Goal: Navigation & Orientation: Find specific page/section

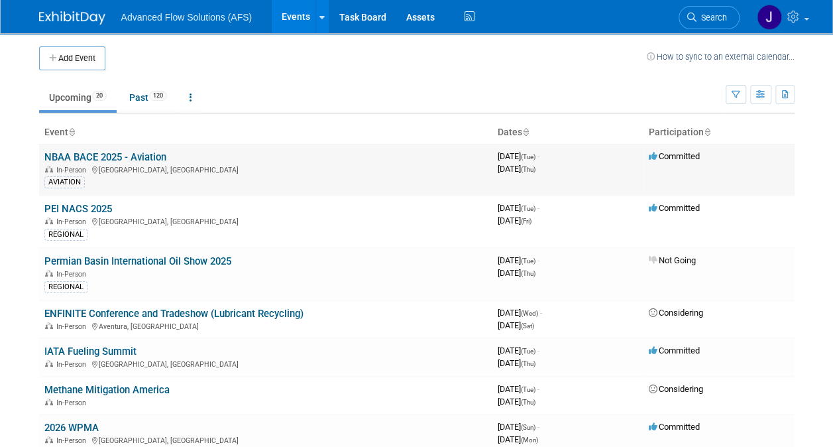
click at [78, 155] on link "NBAA BACE 2025 - Aviation" at bounding box center [105, 157] width 122 height 12
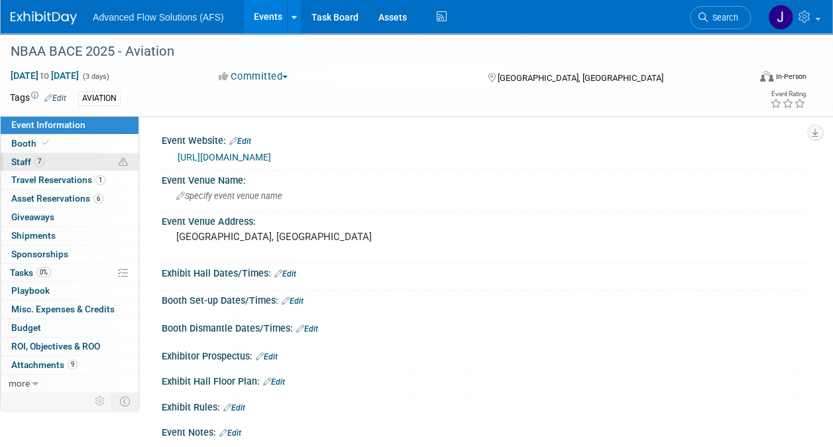
click at [36, 162] on span "7" at bounding box center [39, 161] width 10 height 10
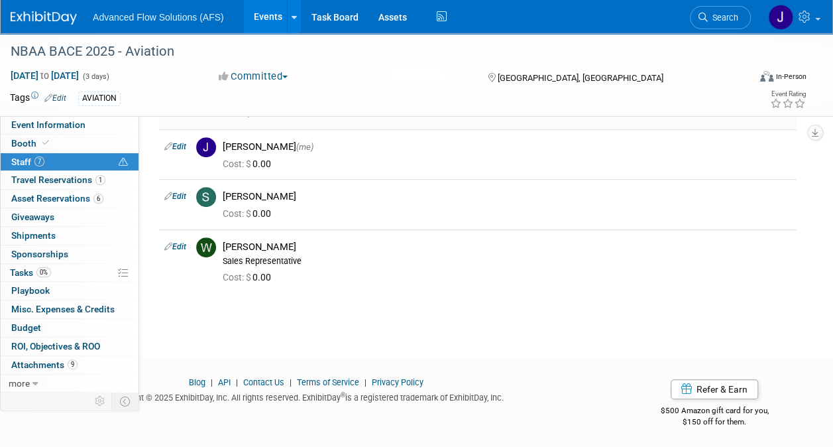
scroll to position [254, 0]
click at [77, 130] on span "Event Information" at bounding box center [48, 124] width 74 height 11
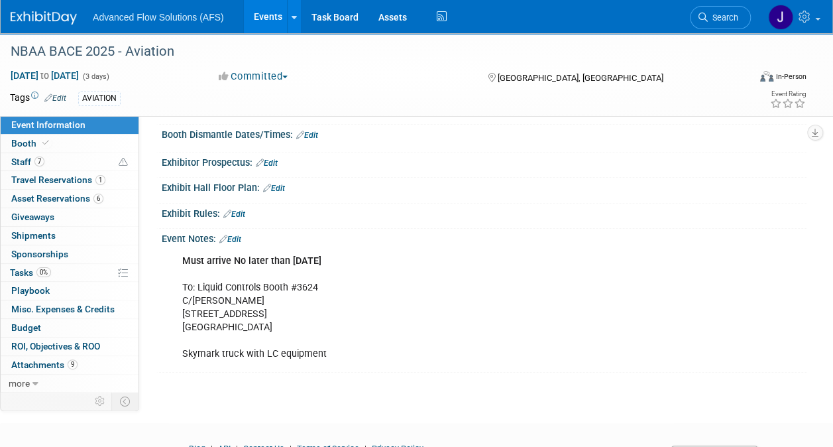
scroll to position [0, 0]
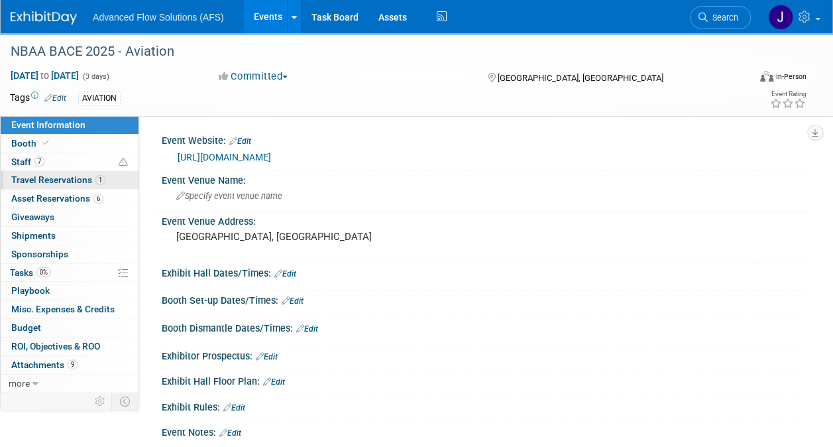
click at [69, 182] on span "Travel Reservations 1" at bounding box center [58, 179] width 94 height 11
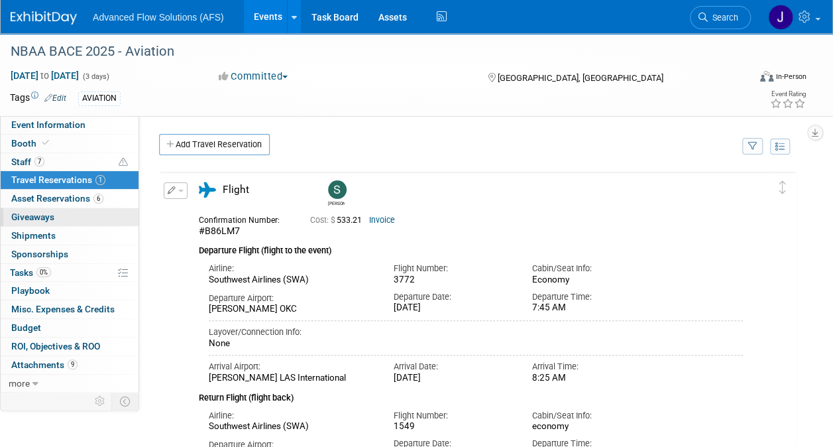
click at [54, 215] on link "0 Giveaways 0" at bounding box center [70, 217] width 138 height 18
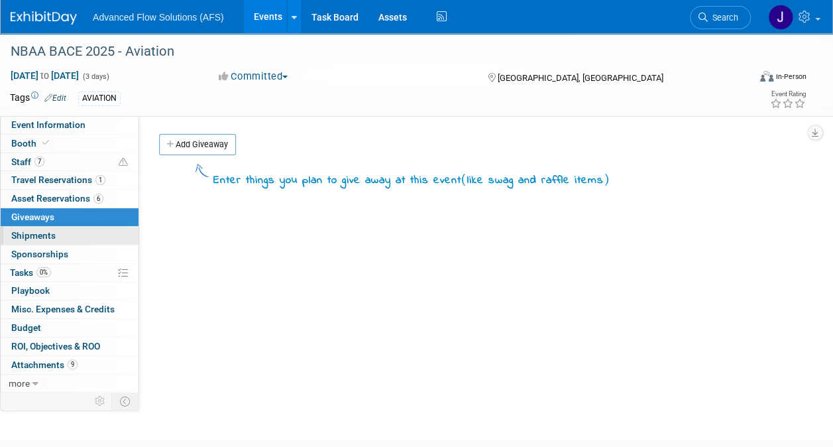
click at [58, 231] on link "0 Shipments 0" at bounding box center [70, 236] width 138 height 18
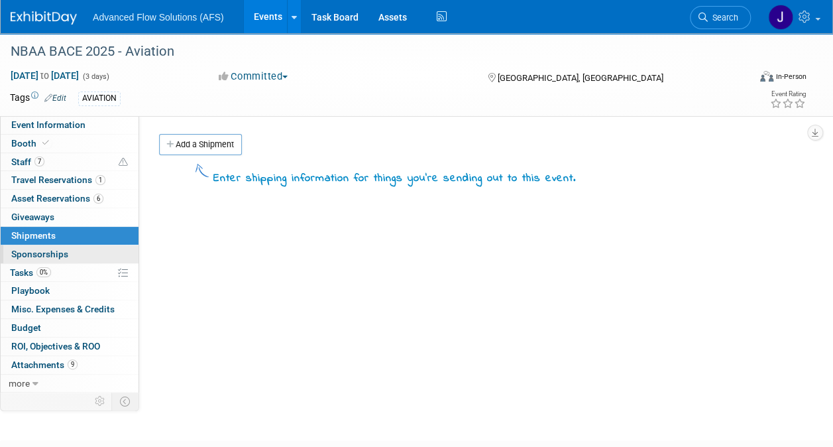
click at [58, 250] on span "Sponsorships 0" at bounding box center [39, 253] width 57 height 11
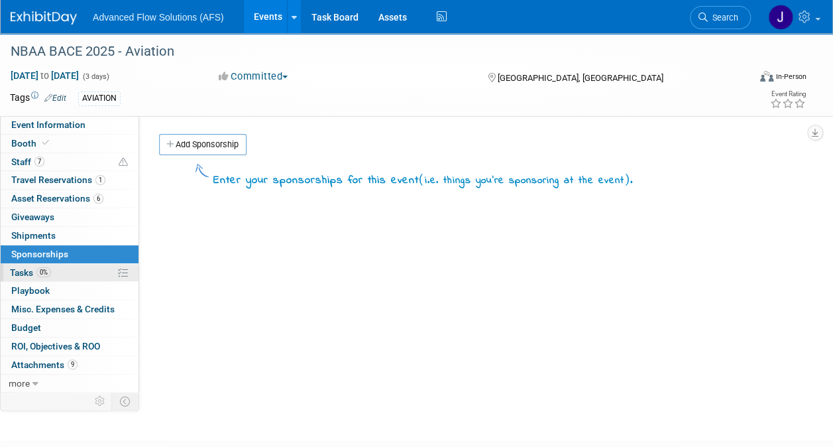
click at [54, 273] on link "0% Tasks 0%" at bounding box center [70, 273] width 138 height 18
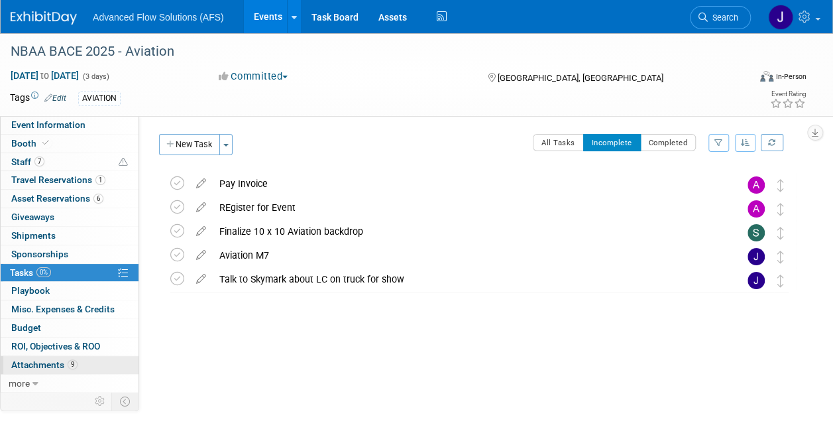
click at [52, 356] on link "9 Attachments 9" at bounding box center [70, 365] width 138 height 18
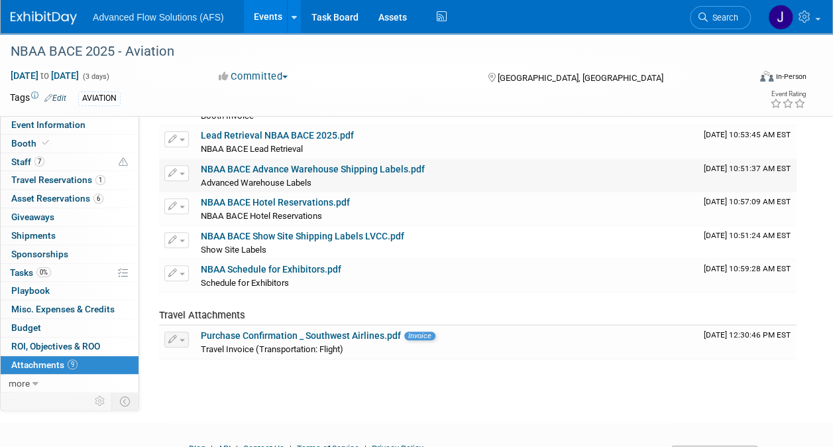
scroll to position [199, 0]
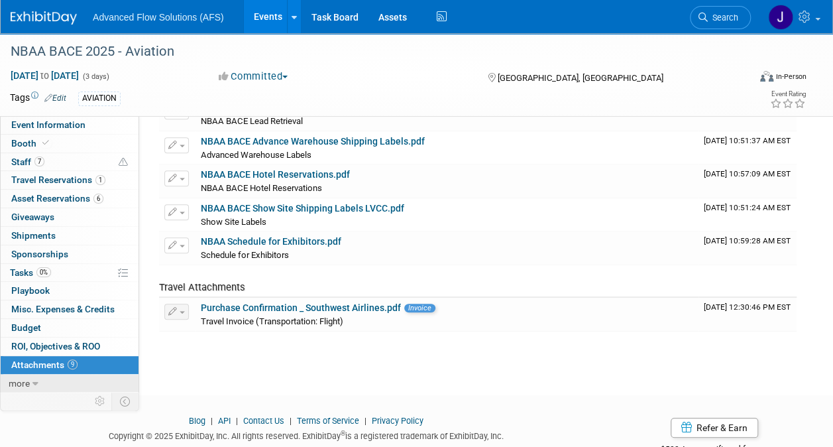
click at [42, 384] on link "more" at bounding box center [70, 383] width 138 height 18
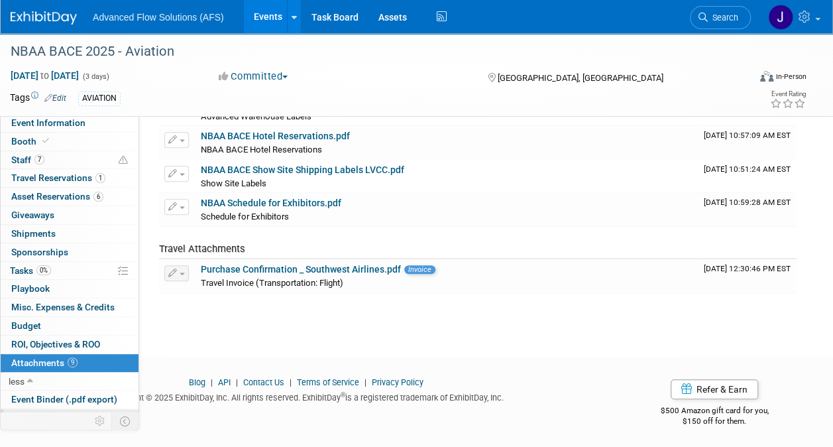
scroll to position [68, 0]
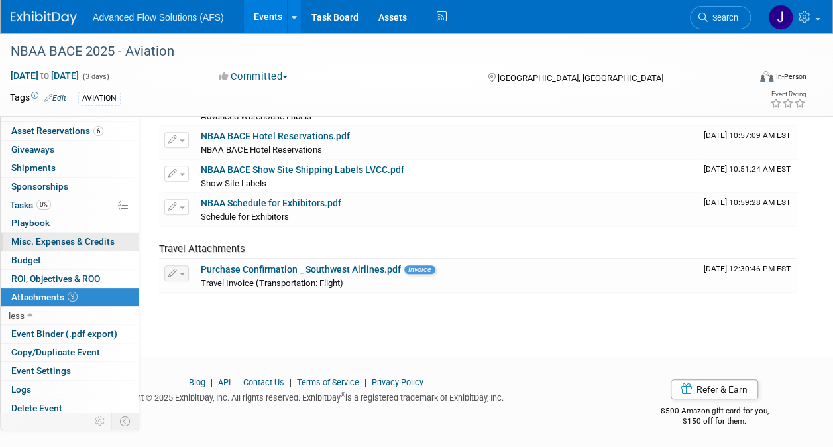
click at [82, 241] on span "Misc. Expenses & Credits 0" at bounding box center [62, 241] width 103 height 11
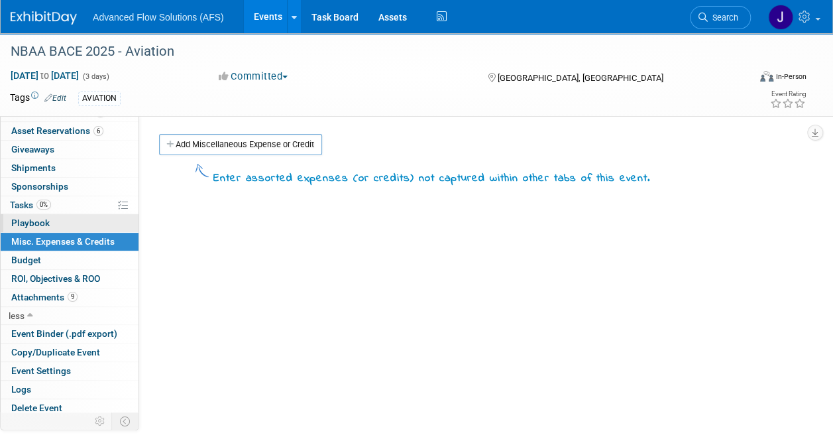
click at [37, 220] on span "Playbook 0" at bounding box center [30, 222] width 38 height 11
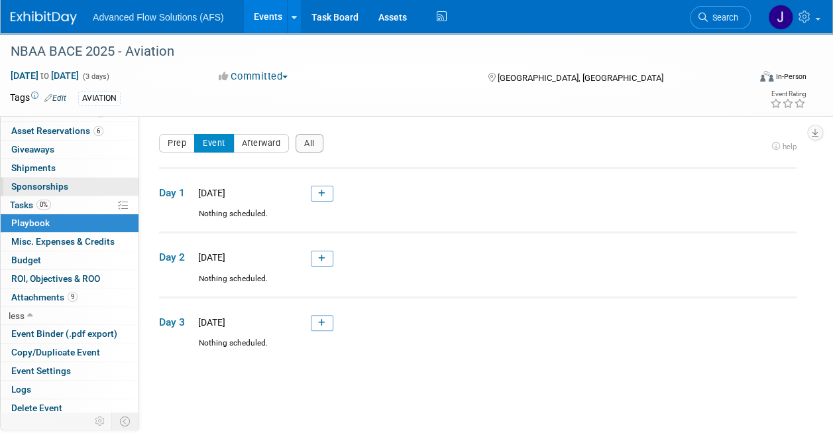
click at [36, 186] on span "Sponsorships 0" at bounding box center [39, 186] width 57 height 11
